Goal: Task Accomplishment & Management: Manage account settings

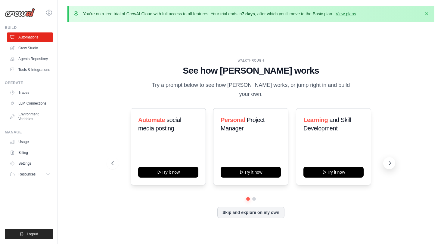
click at [390, 160] on icon at bounding box center [390, 163] width 6 height 6
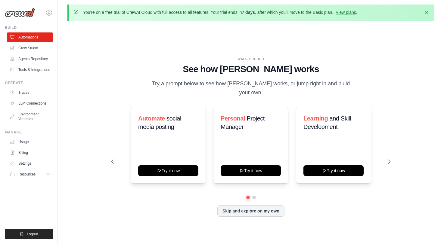
scroll to position [2, 0]
click at [387, 159] on icon at bounding box center [390, 162] width 6 height 6
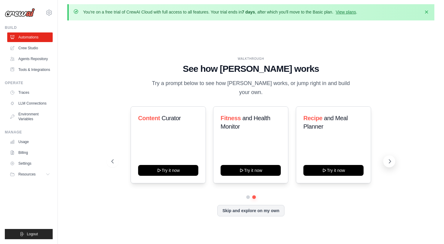
click at [387, 159] on icon at bounding box center [390, 162] width 6 height 6
click at [30, 104] on link "LLM Connections" at bounding box center [30, 104] width 45 height 10
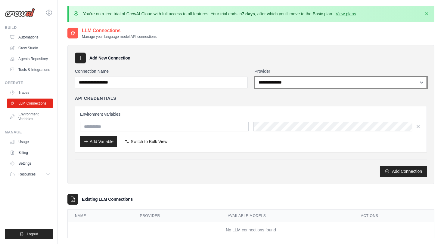
click at [284, 86] on select "**********" at bounding box center [341, 82] width 172 height 11
select select "*********"
click at [255, 77] on select "**********" at bounding box center [341, 82] width 172 height 11
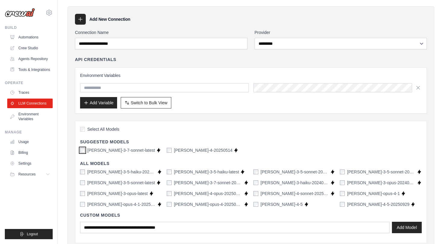
scroll to position [38, 0]
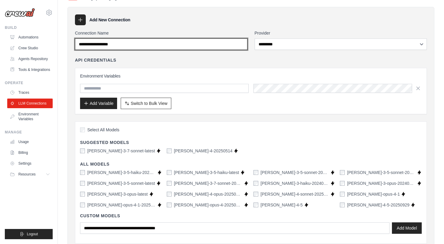
click at [133, 42] on input "Connection Name" at bounding box center [161, 44] width 172 height 11
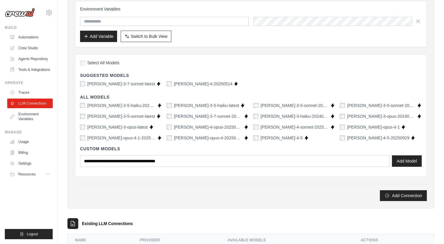
scroll to position [139, 0]
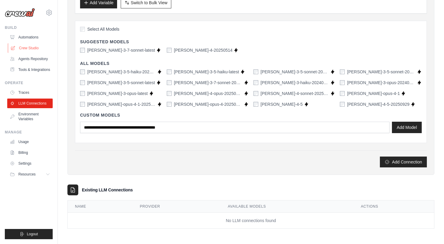
click at [30, 48] on link "Crew Studio" at bounding box center [30, 48] width 45 height 10
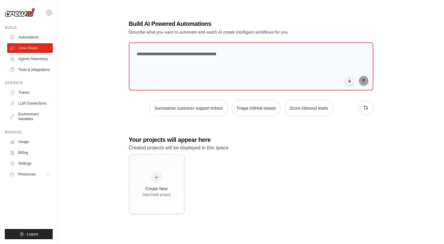
scroll to position [33, 0]
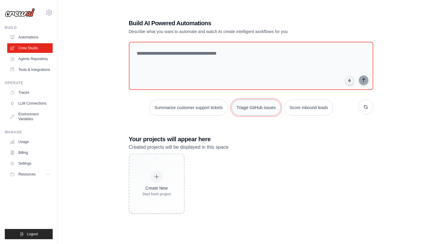
click at [252, 108] on button "Triage GitHub issues" at bounding box center [255, 108] width 49 height 16
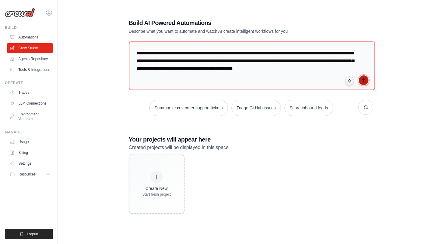
click at [361, 82] on icon "submit" at bounding box center [363, 80] width 5 height 5
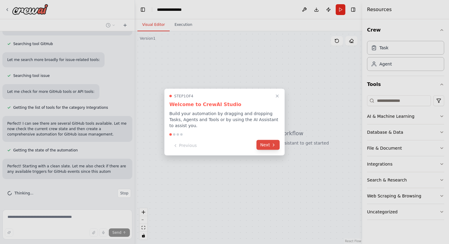
scroll to position [125, 0]
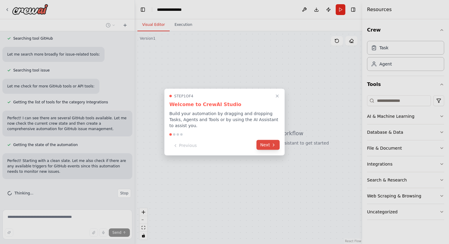
click at [267, 145] on button "Next" at bounding box center [267, 145] width 23 height 10
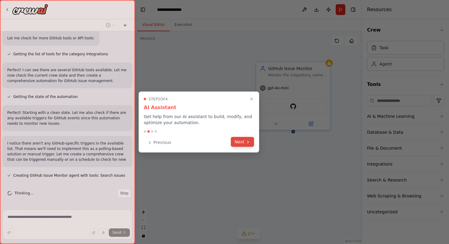
scroll to position [178, 0]
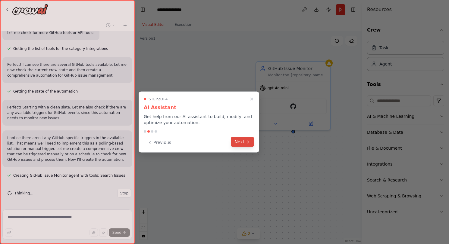
click at [241, 143] on button "Next" at bounding box center [242, 142] width 23 height 10
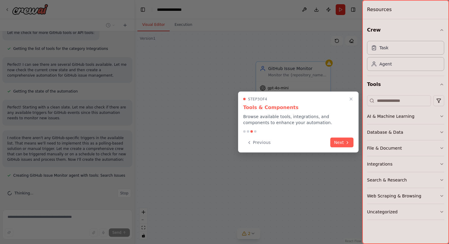
scroll to position [195, 0]
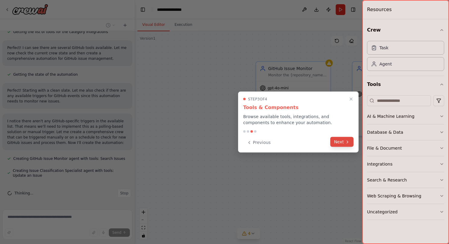
click at [345, 144] on icon at bounding box center [347, 142] width 5 height 5
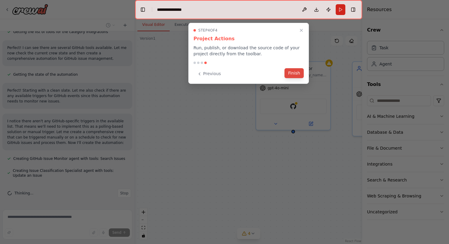
click at [294, 74] on button "Finish" at bounding box center [293, 73] width 19 height 10
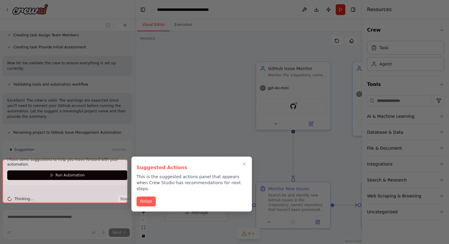
scroll to position [431, 0]
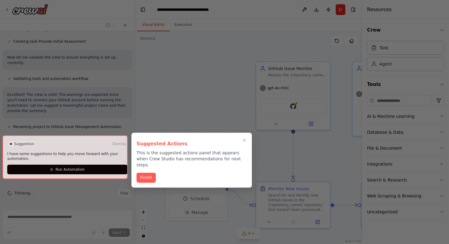
click at [82, 170] on div at bounding box center [64, 157] width 125 height 44
click at [148, 172] on button "Finish" at bounding box center [145, 177] width 19 height 10
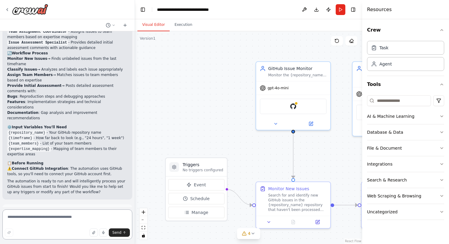
scroll to position [591, 0]
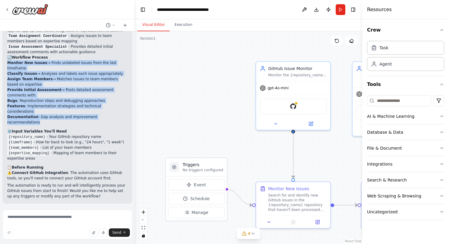
drag, startPoint x: 7, startPoint y: 62, endPoint x: 121, endPoint y: 110, distance: 123.7
click at [121, 110] on ol "Monitor New Issues → Finds unlabeled issues from the last timeframe Classify Is…" at bounding box center [67, 92] width 120 height 65
click at [95, 91] on li "Provide Initial Assessment → Posts detailed assessment comments with: Bugs : Re…" at bounding box center [67, 106] width 120 height 38
drag, startPoint x: 8, startPoint y: 65, endPoint x: 121, endPoint y: 111, distance: 122.5
click at [121, 111] on ol "Monitor New Issues → Finds unlabeled issues from the last timeframe Classify Is…" at bounding box center [67, 92] width 120 height 65
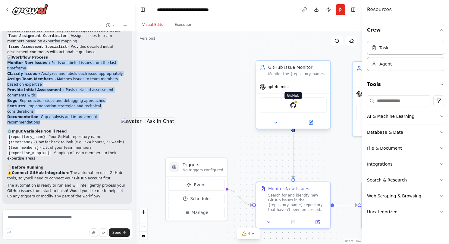
click at [293, 107] on img at bounding box center [292, 105] width 7 height 7
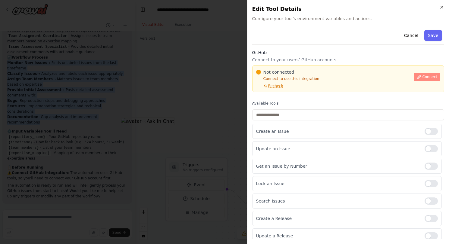
click at [416, 75] on icon at bounding box center [418, 77] width 4 height 4
click at [277, 85] on span "Recheck" at bounding box center [275, 86] width 15 height 5
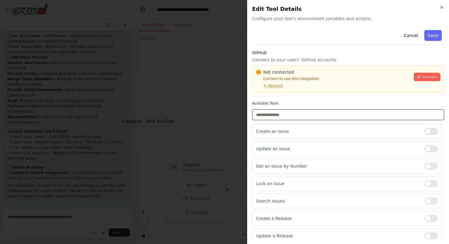
click at [299, 116] on input "text" at bounding box center [348, 115] width 192 height 11
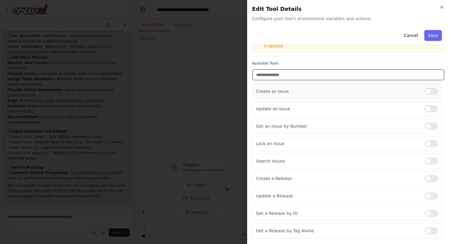
scroll to position [57, 0]
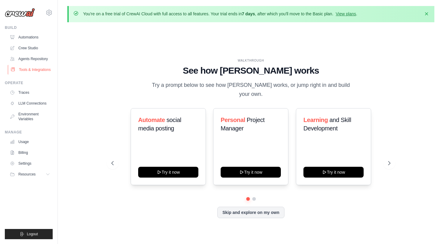
click at [34, 70] on link "Tools & Integrations" at bounding box center [30, 70] width 45 height 10
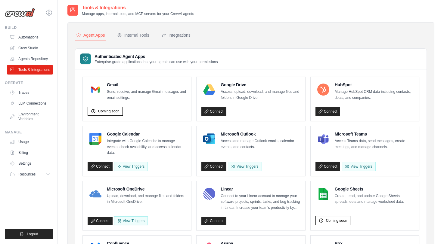
scroll to position [23, 0]
click at [143, 36] on div "Internal Tools" at bounding box center [133, 36] width 32 height 6
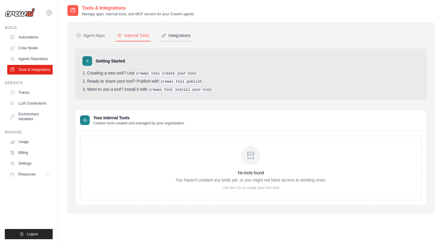
click at [177, 33] on div "Integrations" at bounding box center [175, 36] width 29 height 6
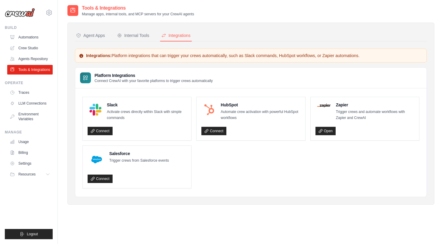
click at [215, 158] on ul "Slack Activate crews directly within Slack with simple commands Connect HubSpot…" at bounding box center [250, 143] width 337 height 92
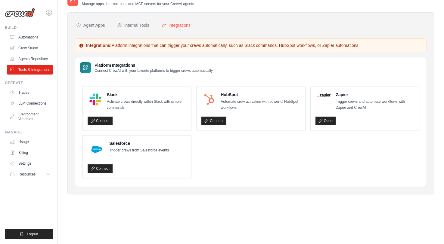
scroll to position [33, 0]
click at [34, 61] on link "Agents Repository" at bounding box center [30, 59] width 45 height 10
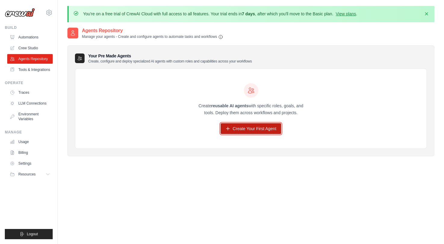
click at [248, 131] on link "Create Your First Agent" at bounding box center [251, 128] width 61 height 11
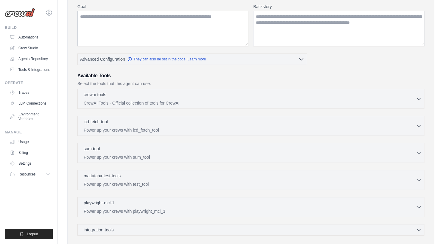
scroll to position [103, 0]
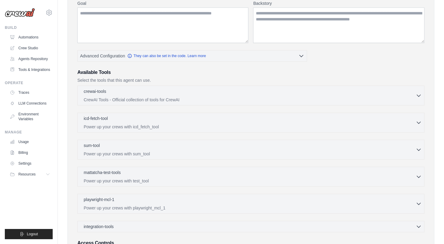
click at [228, 103] on div "crewai-tools 0 selected CrewAI Tools - Official collection of tools for CrewAI …" at bounding box center [250, 96] width 347 height 20
click at [421, 95] on icon "button" at bounding box center [419, 95] width 6 height 6
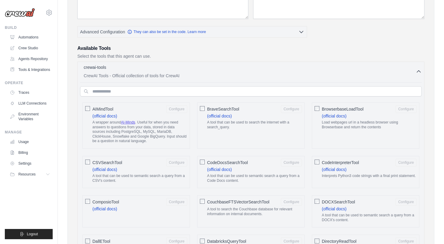
scroll to position [108, 0]
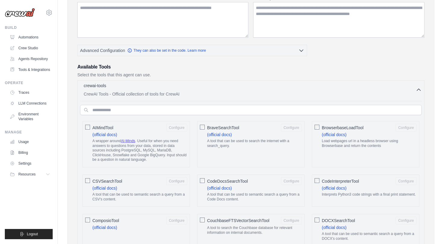
click at [417, 92] on icon "button" at bounding box center [419, 90] width 6 height 6
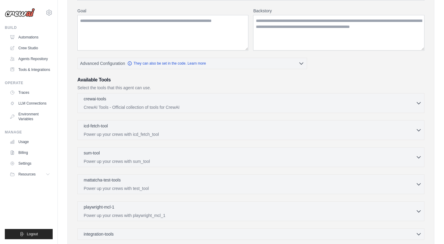
scroll to position [0, 0]
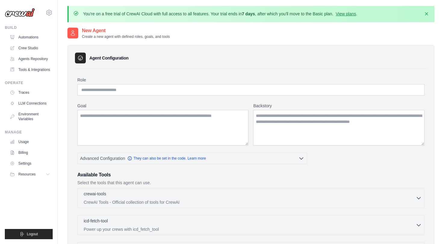
click at [21, 10] on img at bounding box center [20, 12] width 30 height 9
click at [51, 13] on icon at bounding box center [48, 12] width 7 height 7
click at [25, 144] on link "Usage" at bounding box center [30, 142] width 45 height 10
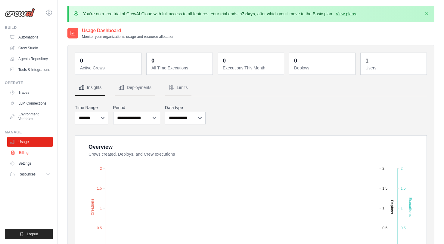
click at [28, 151] on link "Billing" at bounding box center [30, 153] width 45 height 10
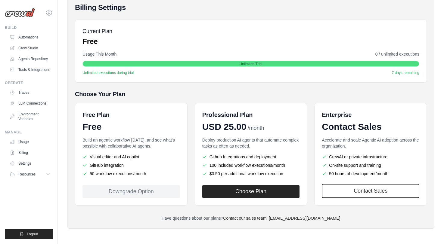
scroll to position [67, 0]
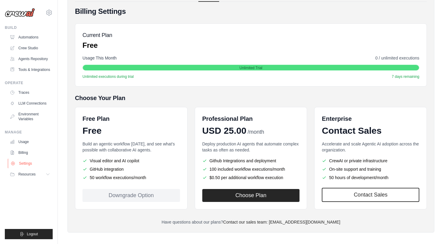
click at [22, 163] on link "Settings" at bounding box center [30, 164] width 45 height 10
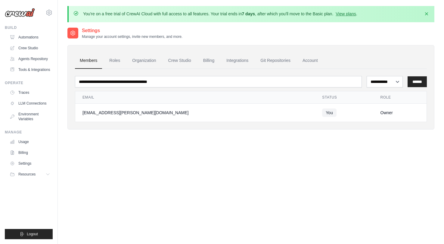
click at [18, 14] on img at bounding box center [20, 12] width 30 height 9
click at [48, 14] on icon at bounding box center [48, 12] width 7 height 7
click at [62, 38] on span "Settings" at bounding box center [75, 37] width 48 height 6
click at [117, 61] on link "Roles" at bounding box center [114, 61] width 20 height 16
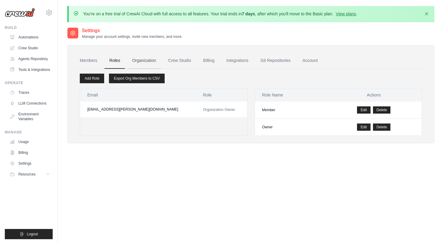
click at [154, 57] on link "Organization" at bounding box center [143, 61] width 33 height 16
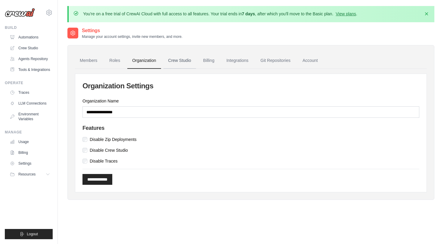
click at [174, 60] on link "Crew Studio" at bounding box center [179, 61] width 33 height 16
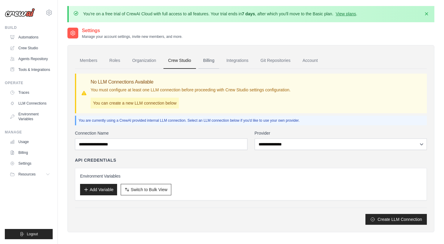
click at [207, 60] on link "Billing" at bounding box center [208, 61] width 21 height 16
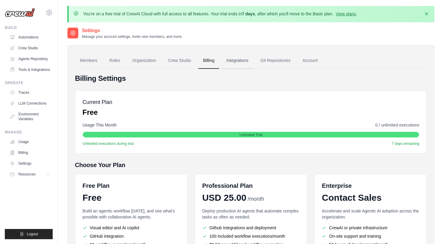
click at [232, 60] on link "Integrations" at bounding box center [238, 61] width 32 height 16
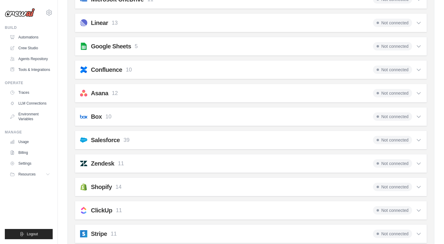
scroll to position [303, 0]
click at [421, 70] on icon at bounding box center [419, 70] width 6 height 6
